Goal: Check status: Check status

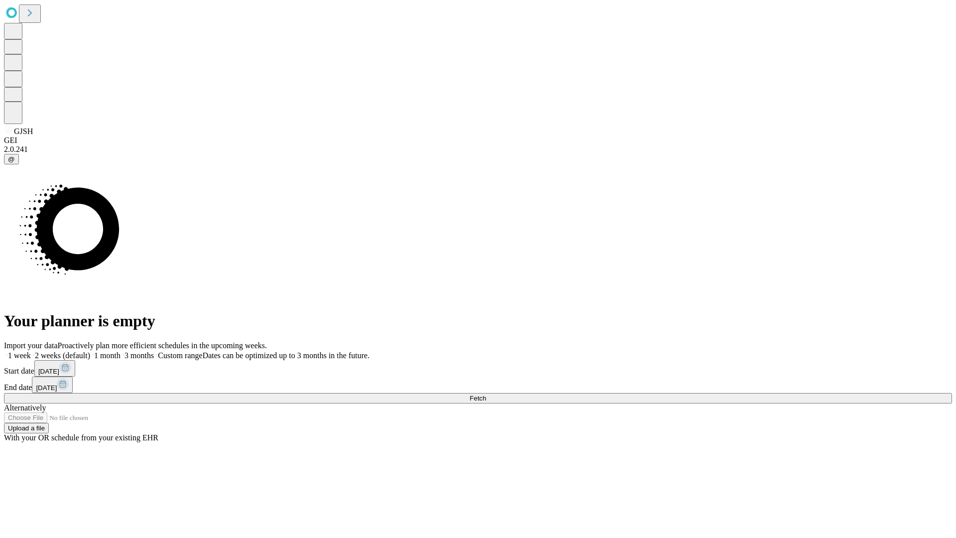
click at [486, 395] on span "Fetch" at bounding box center [478, 398] width 16 height 7
